Goal: Information Seeking & Learning: Learn about a topic

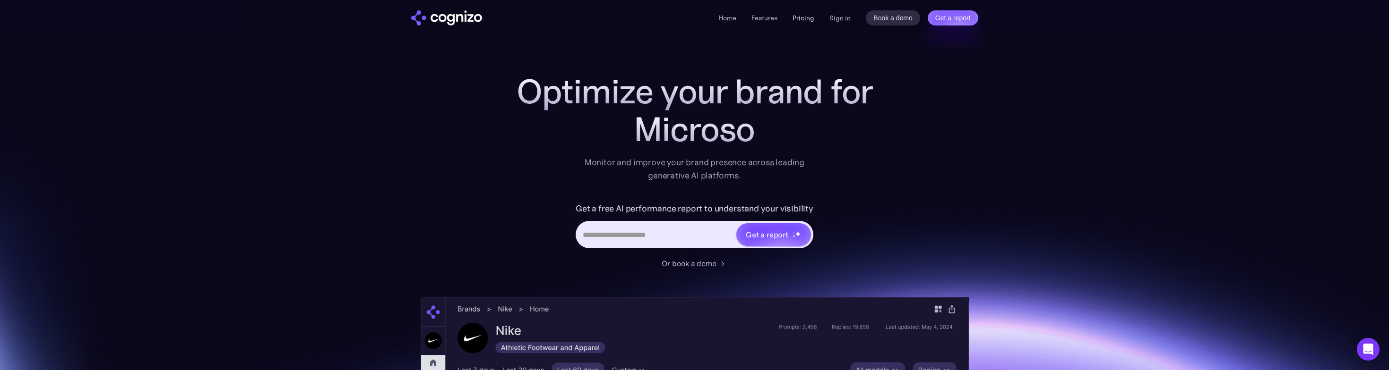
click at [808, 18] on link "Pricing" at bounding box center [803, 18] width 22 height 9
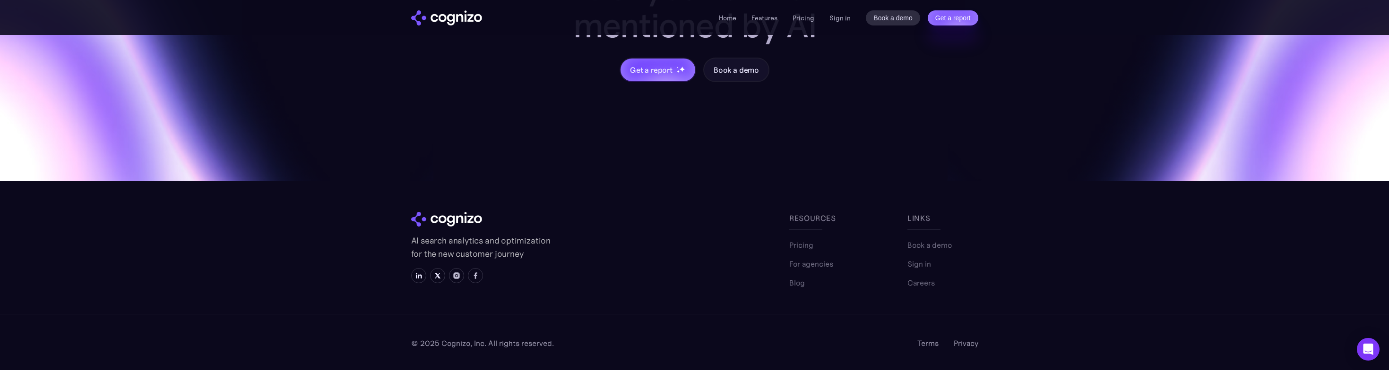
scroll to position [2901, 0]
click at [759, 18] on link "Features" at bounding box center [764, 18] width 26 height 9
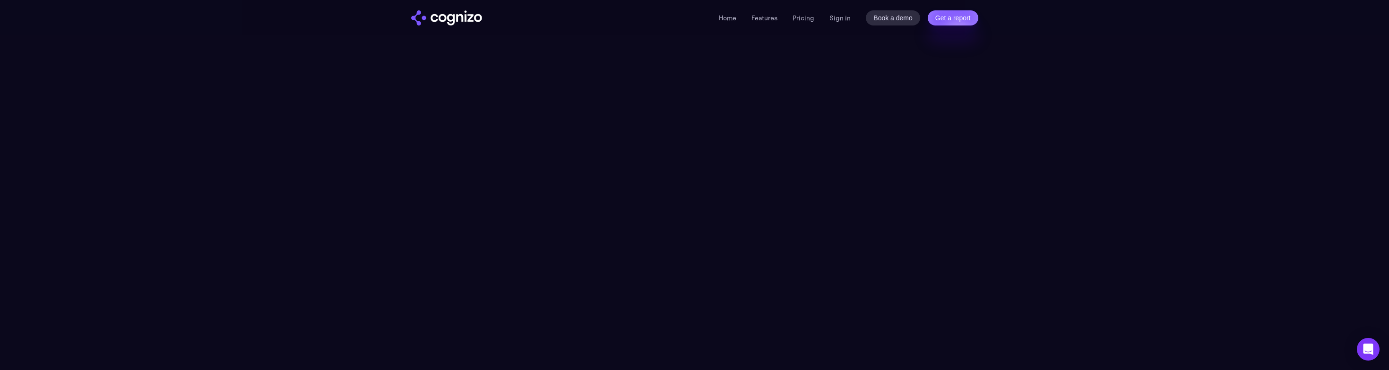
scroll to position [3171, 0]
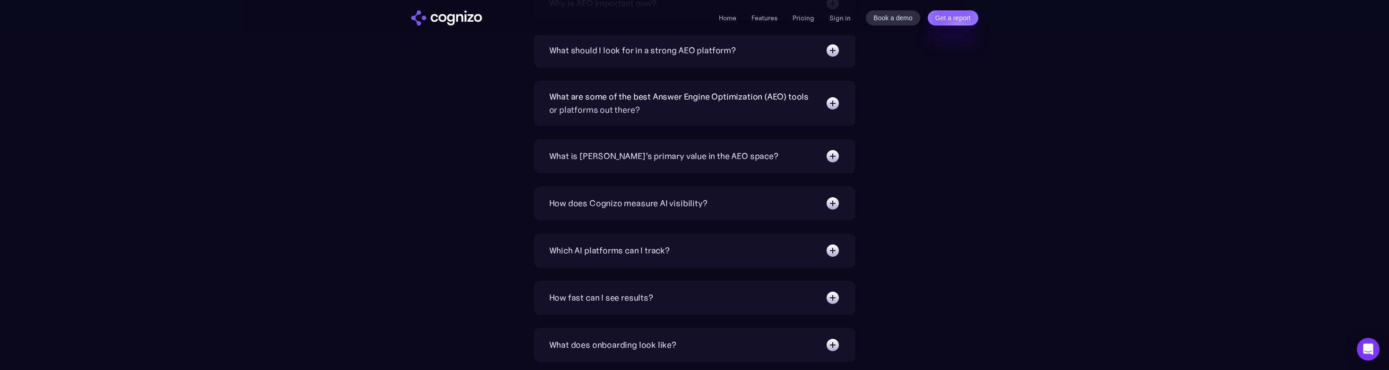
click at [829, 161] on img at bounding box center [832, 156] width 15 height 15
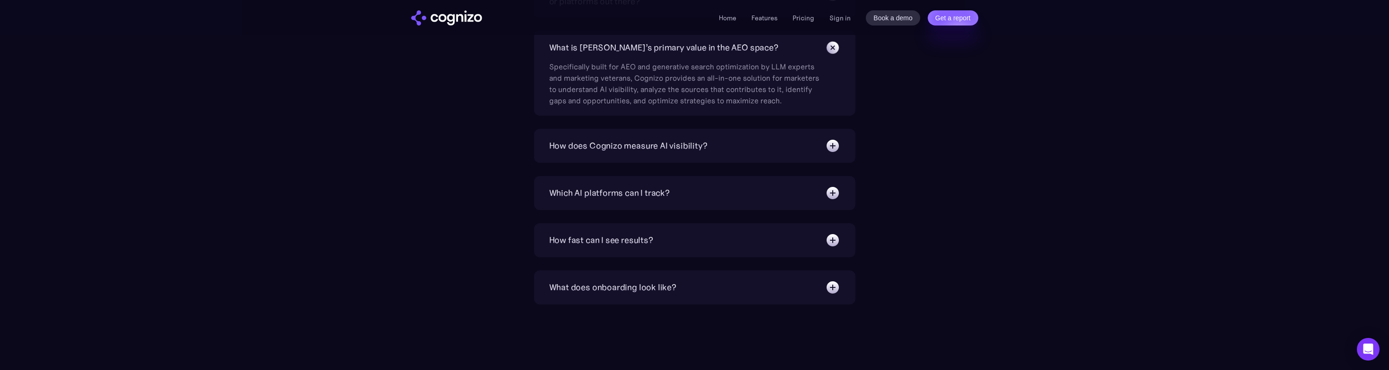
scroll to position [3280, 0]
click at [830, 156] on div "How does Cognizo measure AI visibility? We run prompts on each AI platform cont…" at bounding box center [694, 145] width 321 height 34
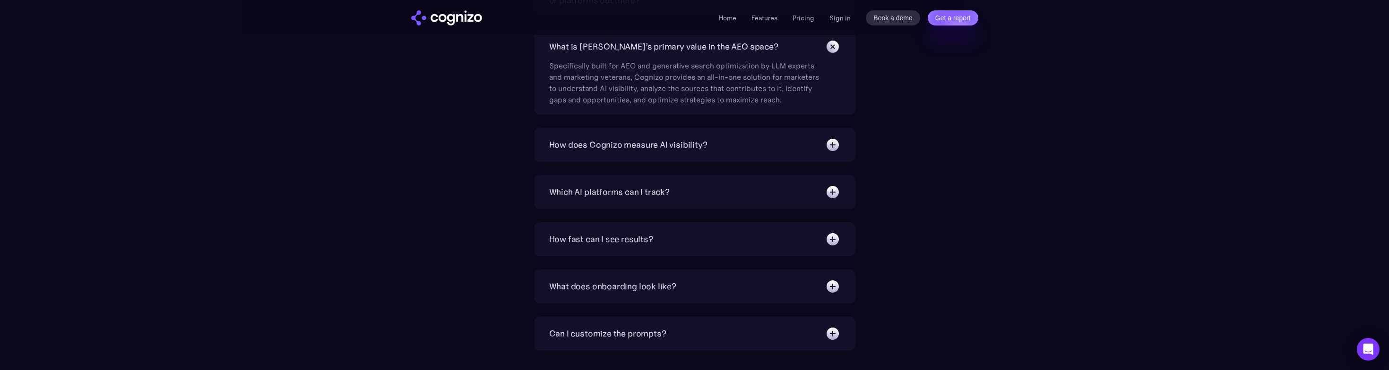
click at [831, 151] on img at bounding box center [832, 145] width 15 height 15
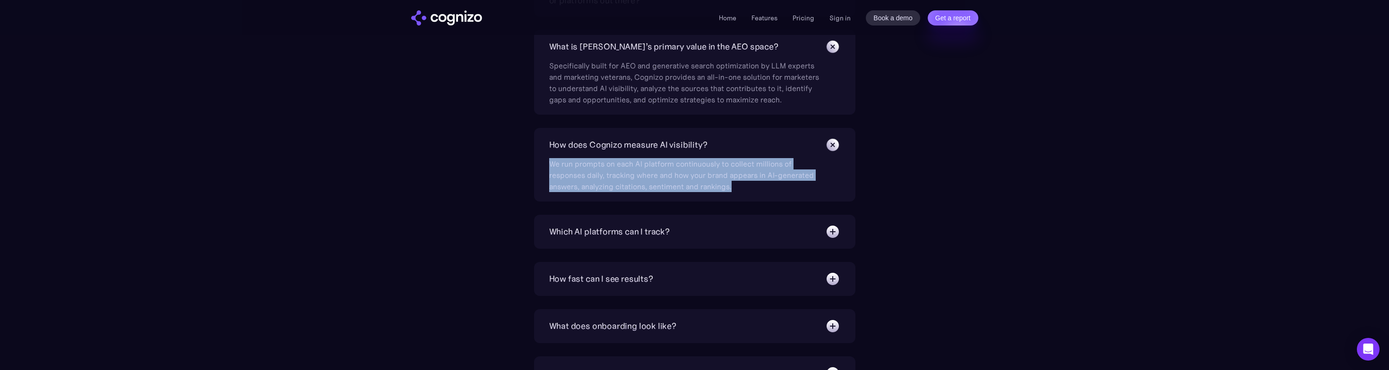
drag, startPoint x: 740, startPoint y: 190, endPoint x: 431, endPoint y: 160, distance: 310.6
click at [431, 160] on div "What is Answer Engine Optimization (AEO)? AEO is a digital marketing strategy f…" at bounding box center [695, 133] width 548 height 609
drag, startPoint x: 434, startPoint y: 163, endPoint x: 442, endPoint y: 164, distance: 7.7
click at [435, 163] on div "What is Answer Engine Optimization (AEO)? AEO is a digital marketing strategy f…" at bounding box center [695, 133] width 548 height 609
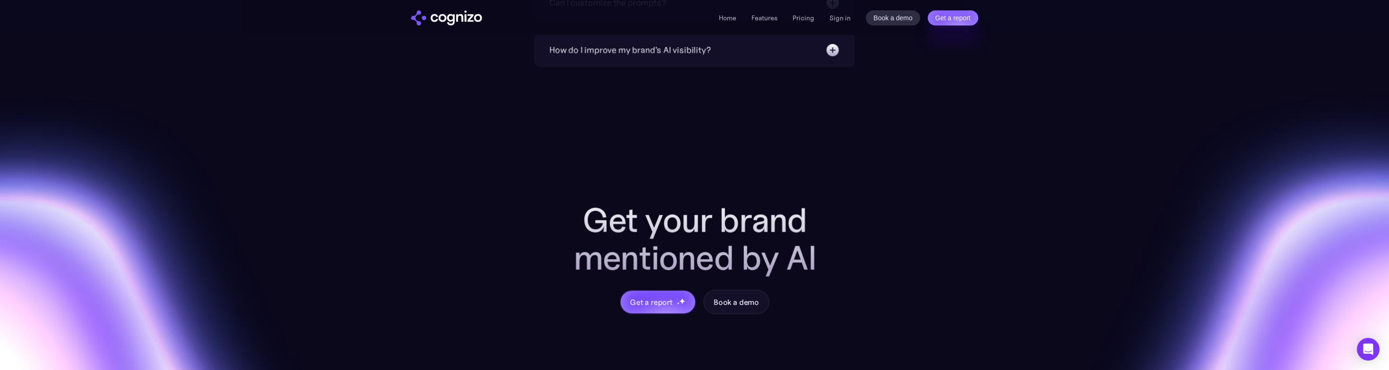
scroll to position [3852, 0]
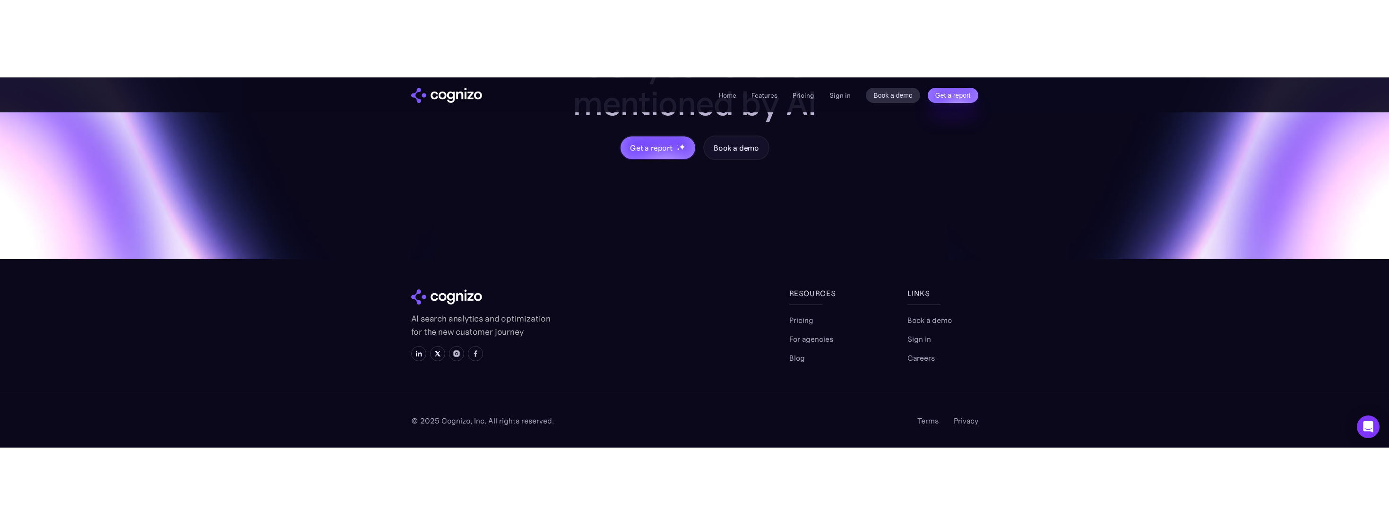
scroll to position [3638, 0]
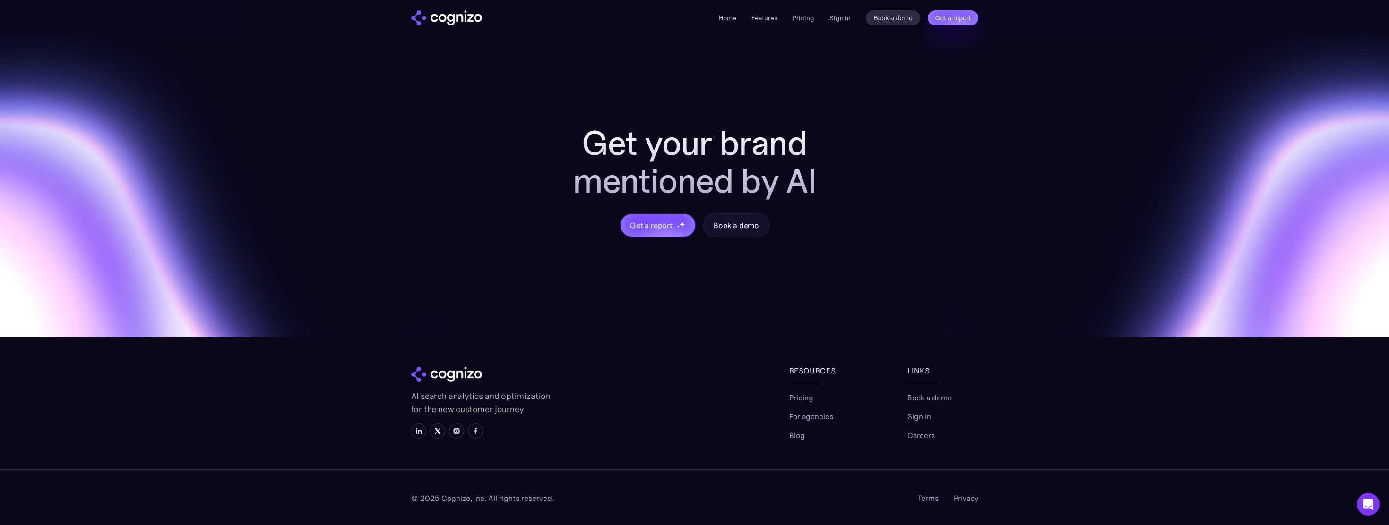
click at [757, 24] on div "Home Features Pricing Book a demo Get a report Sign in Book a demo Get a report" at bounding box center [848, 17] width 259 height 15
click at [760, 20] on link "Features" at bounding box center [764, 18] width 26 height 9
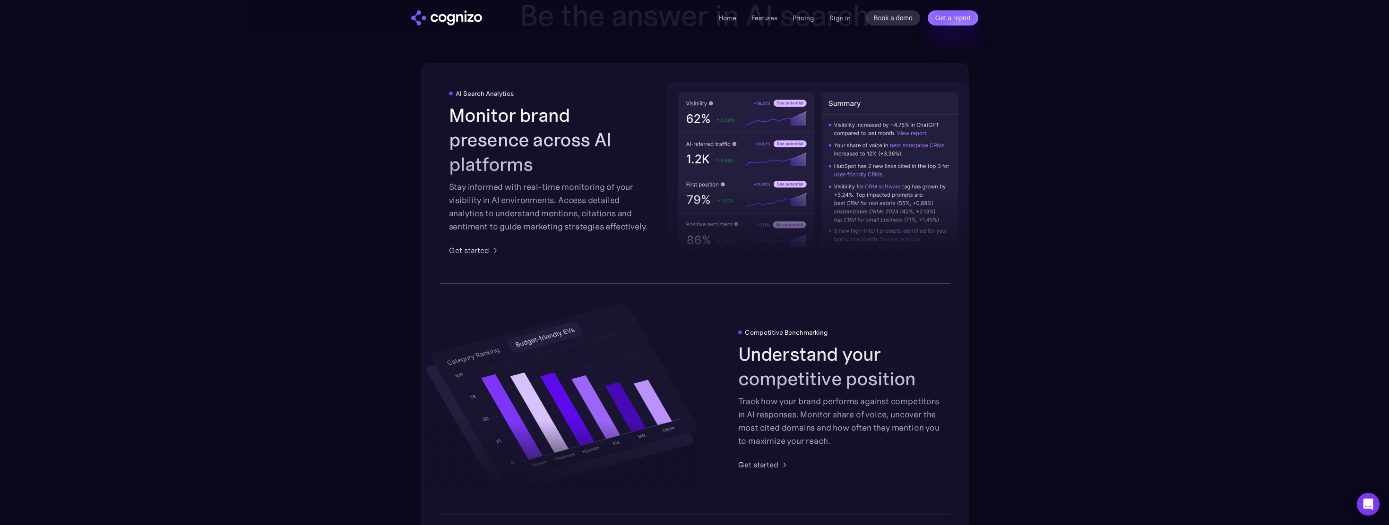
scroll to position [1472, 0]
